Goal: Communication & Community: Answer question/provide support

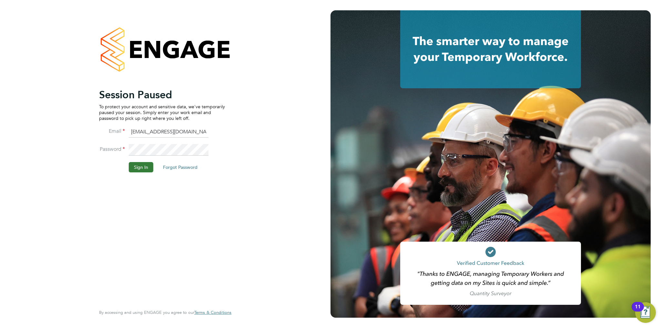
click at [134, 164] on button "Sign In" at bounding box center [141, 167] width 25 height 10
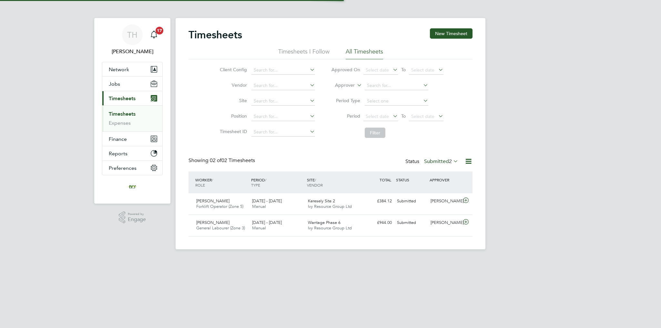
scroll to position [16, 56]
click at [424, 159] on label "Submitted 2" at bounding box center [441, 161] width 34 height 6
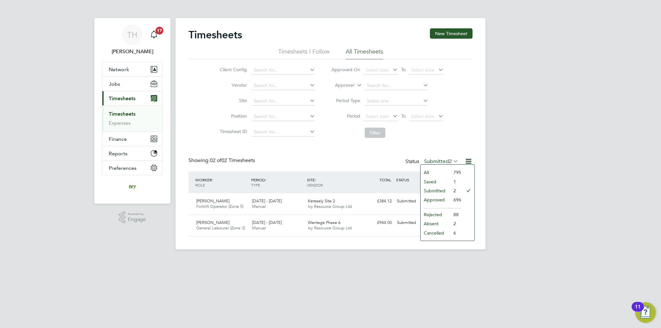
click at [431, 199] on li "Approved" at bounding box center [435, 199] width 30 height 9
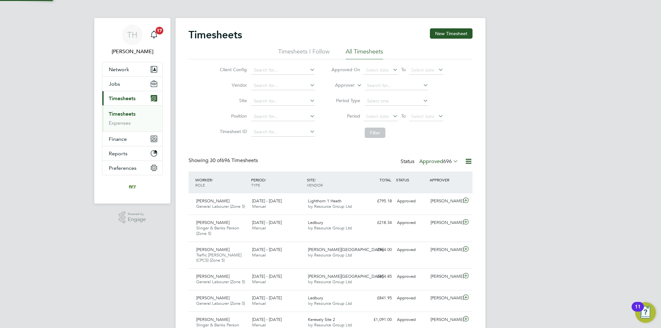
scroll to position [0, 0]
click at [435, 163] on label "Approved 696" at bounding box center [438, 161] width 39 height 6
click at [431, 191] on li "Submitted" at bounding box center [433, 190] width 30 height 9
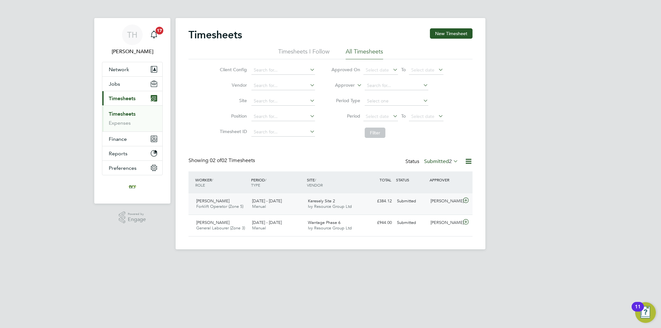
click at [329, 198] on div "Keresely Site 2 Ivy Resource Group Ltd" at bounding box center [333, 204] width 56 height 16
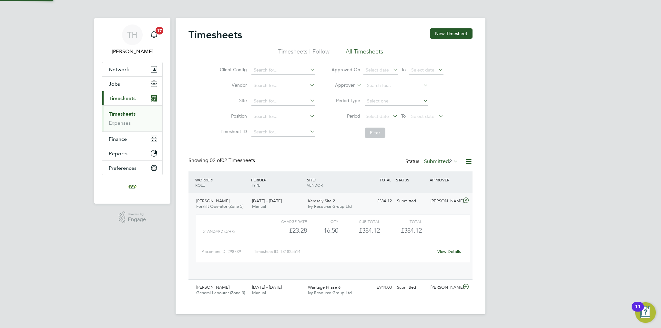
scroll to position [11, 63]
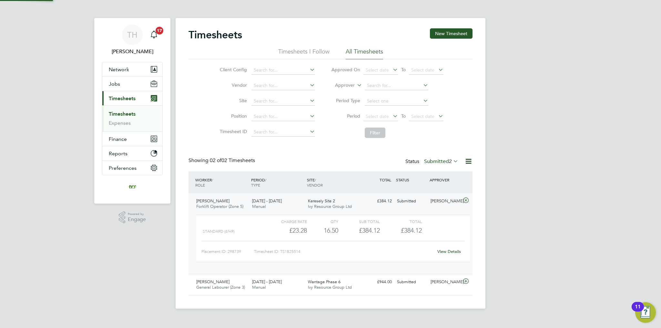
click at [329, 198] on div "Keresely Site 2 Ivy Resource Group Ltd" at bounding box center [333, 204] width 56 height 16
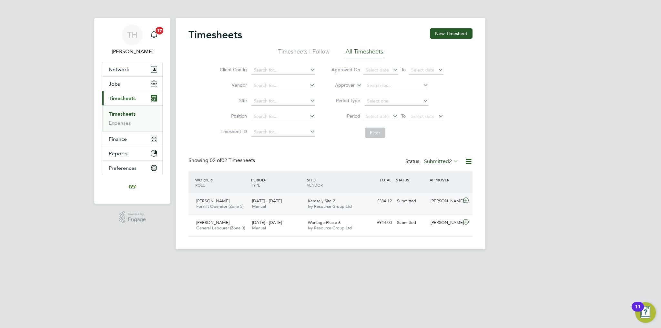
click at [401, 205] on div "Submitted" at bounding box center [411, 201] width 34 height 11
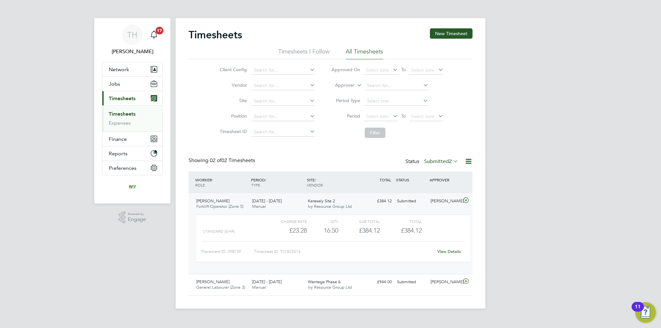
click at [401, 205] on div "Submitted" at bounding box center [411, 201] width 34 height 11
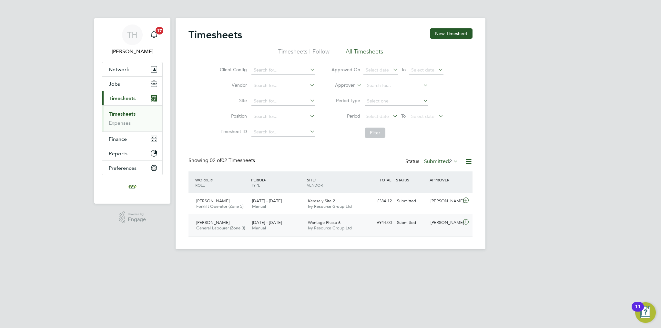
click at [387, 233] on div "[PERSON_NAME] General Labourer (Zone 3) [DATE] - [DATE] [DATE] - [DATE] Manual …" at bounding box center [330, 226] width 284 height 22
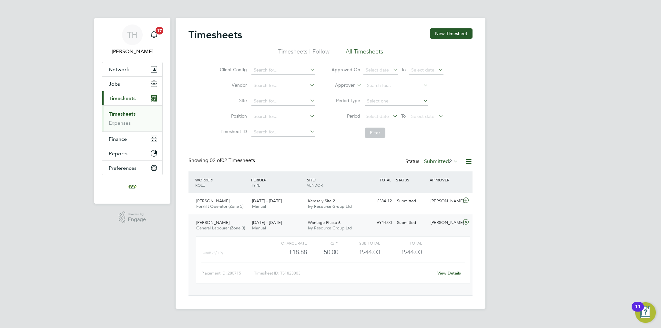
click at [386, 227] on div "£944.00 Submitted" at bounding box center [378, 223] width 34 height 11
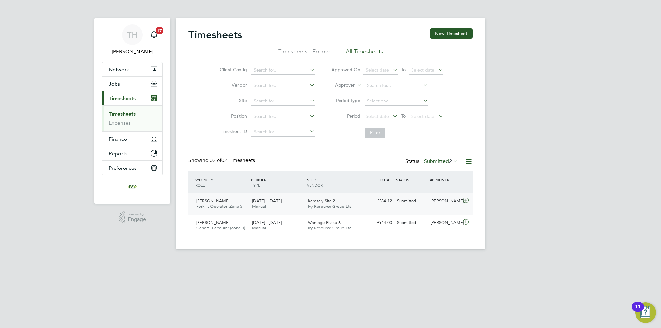
click at [386, 208] on div "[PERSON_NAME] Forklift Operator (Zone 5) [DATE] - [DATE] [DATE] - [DATE] Manual…" at bounding box center [330, 204] width 284 height 21
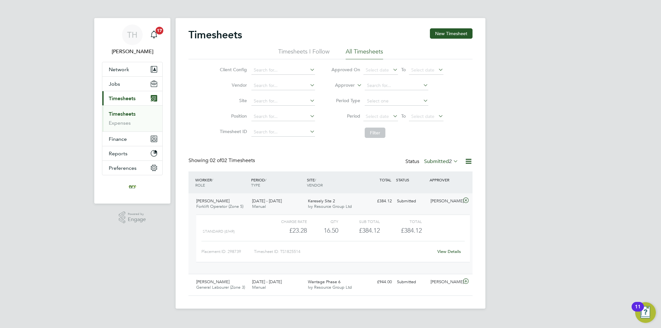
click at [386, 208] on div "[PERSON_NAME] Forklift Operator (Zone 5) [DATE] - [DATE] [DATE] - [DATE] Manual…" at bounding box center [330, 234] width 284 height 81
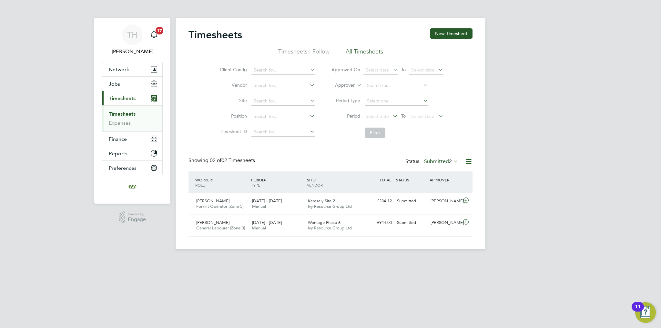
click at [433, 159] on label "Submitted 2" at bounding box center [441, 161] width 34 height 6
click at [439, 187] on li "Submitted" at bounding box center [435, 190] width 30 height 9
click at [450, 220] on div "[PERSON_NAME]" at bounding box center [445, 223] width 34 height 11
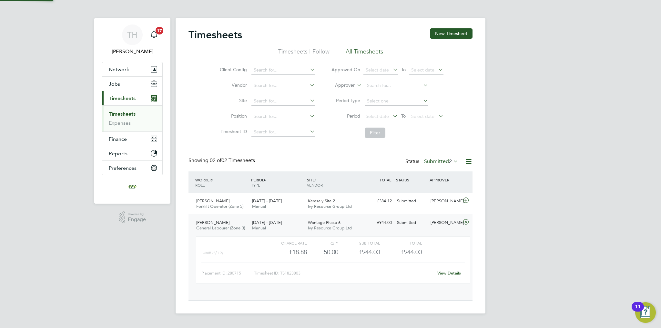
scroll to position [11, 63]
click at [445, 273] on link "View Details" at bounding box center [449, 273] width 24 height 5
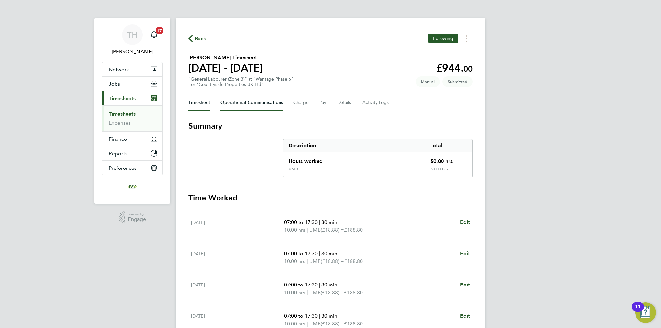
click at [250, 99] on Communications-tab "Operational Communications" at bounding box center [251, 102] width 63 height 15
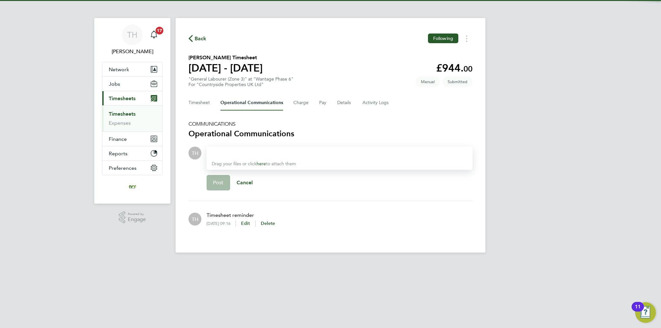
click at [269, 155] on div at bounding box center [339, 153] width 255 height 8
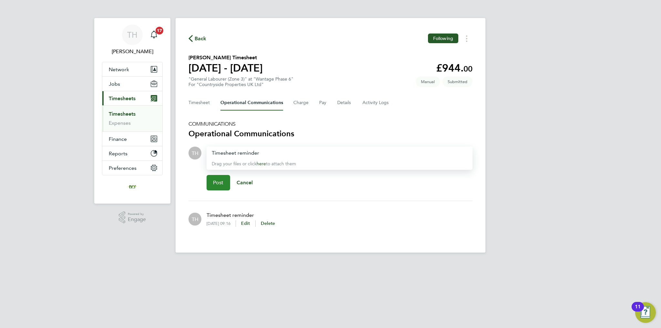
click at [216, 182] on span "Post" at bounding box center [218, 183] width 11 height 6
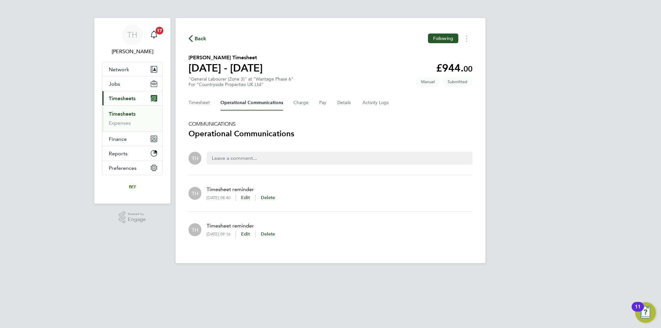
click at [126, 115] on link "Timesheets" at bounding box center [122, 114] width 27 height 6
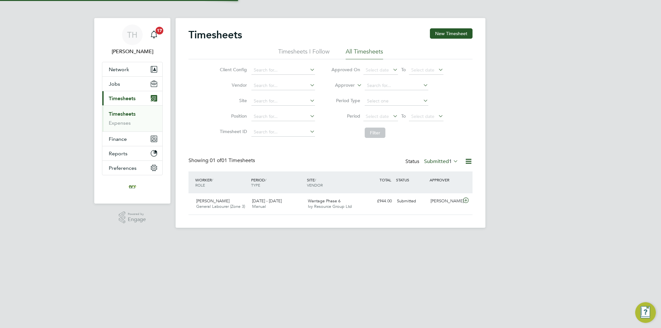
scroll to position [16, 56]
click at [449, 163] on span "1" at bounding box center [450, 161] width 3 height 6
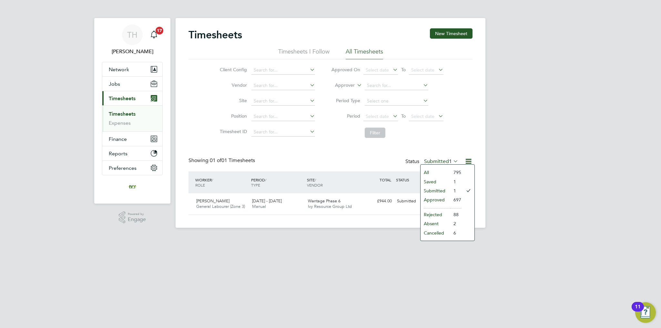
click at [434, 200] on li "Approved" at bounding box center [435, 199] width 30 height 9
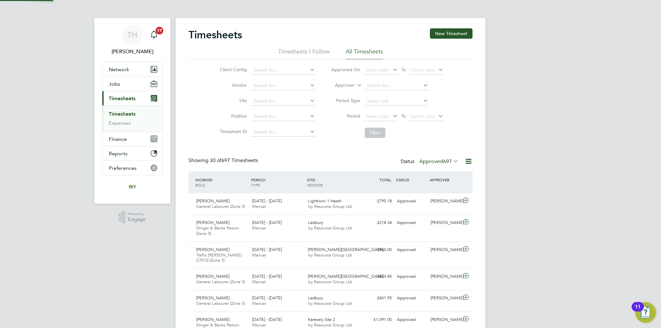
scroll to position [0, 0]
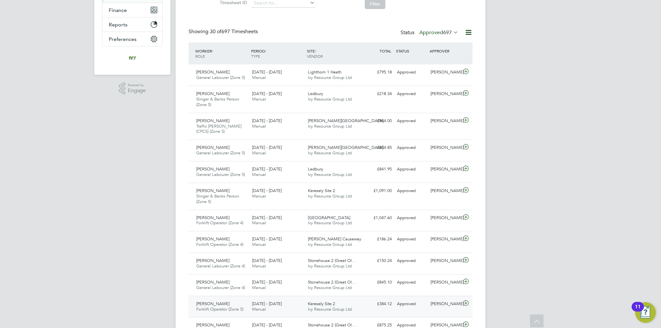
click at [265, 300] on div "15 - 21 Sep 2025 Manual" at bounding box center [277, 307] width 56 height 16
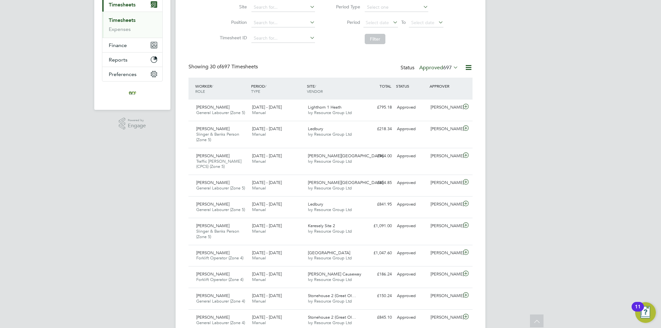
scroll to position [32, 0]
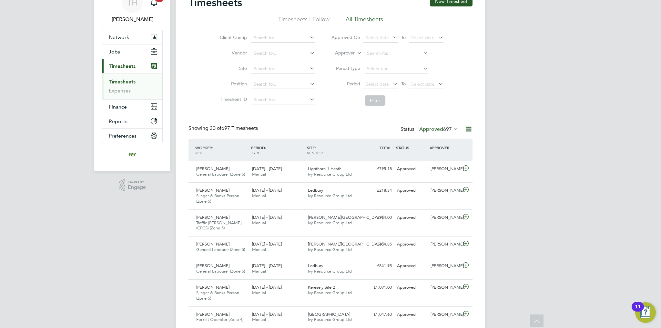
click at [440, 131] on label "Approved 697" at bounding box center [438, 129] width 39 height 6
click at [439, 155] on li "Submitted" at bounding box center [433, 158] width 30 height 9
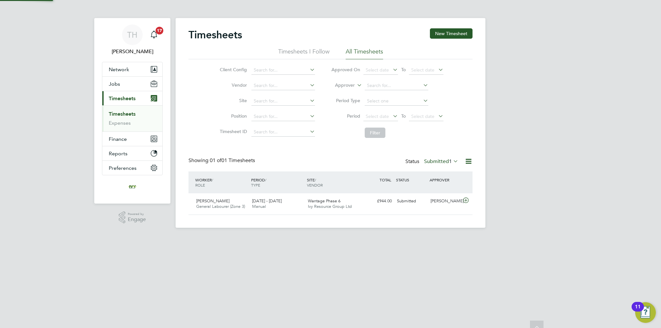
scroll to position [16, 56]
